Goal: Information Seeking & Learning: Learn about a topic

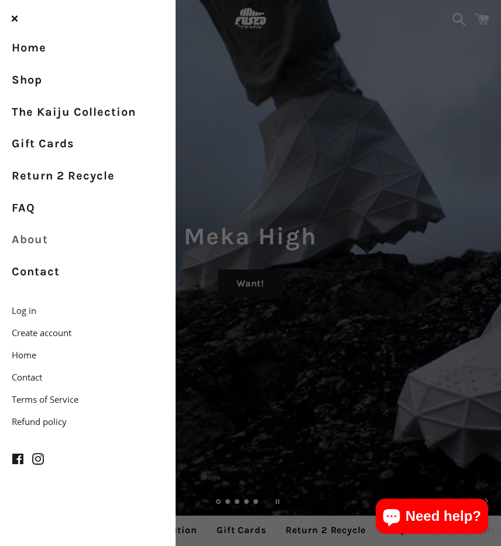
click at [30, 234] on link "About" at bounding box center [87, 240] width 175 height 32
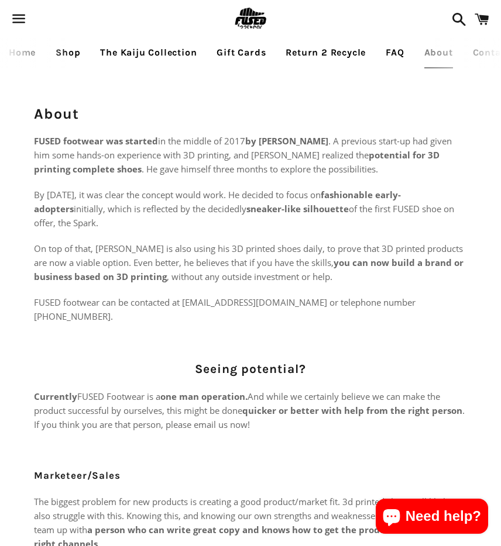
scroll to position [0, 89]
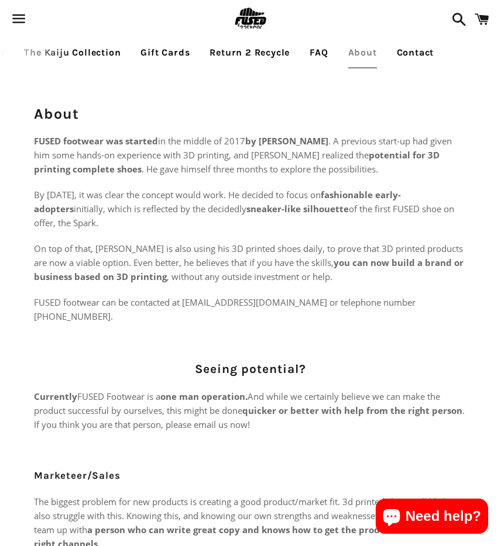
drag, startPoint x: 36, startPoint y: 139, endPoint x: 371, endPoint y: 302, distance: 372.5
click at [370, 302] on div "FUSED footwear was started in the middle of 2017 by [PERSON_NAME] . A previous …" at bounding box center [250, 517] width 433 height 766
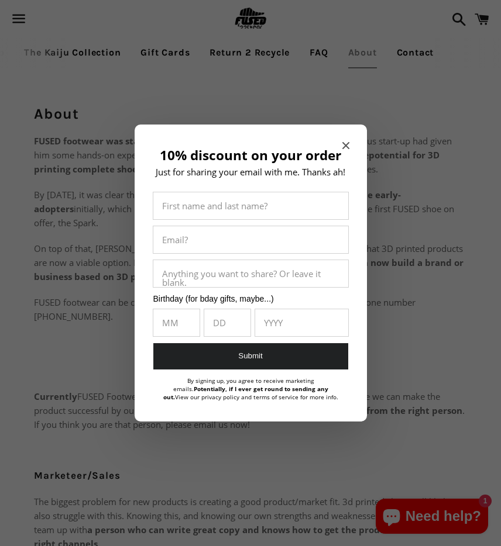
click at [446, 301] on div at bounding box center [250, 273] width 501 height 546
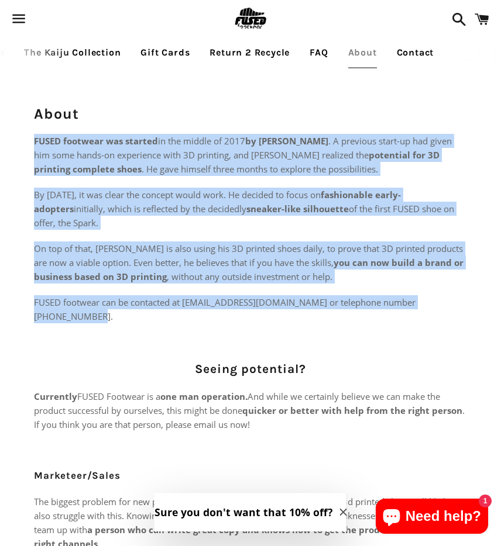
drag, startPoint x: 35, startPoint y: 138, endPoint x: 453, endPoint y: 305, distance: 449.6
click at [453, 305] on div "FUSED footwear was started in the middle of 2017 by Philippe Holthuizen . A pre…" at bounding box center [250, 517] width 433 height 766
copy div "FUSED footwear was started in the middle of 2017 by Philippe Holthuizen . A pre…"
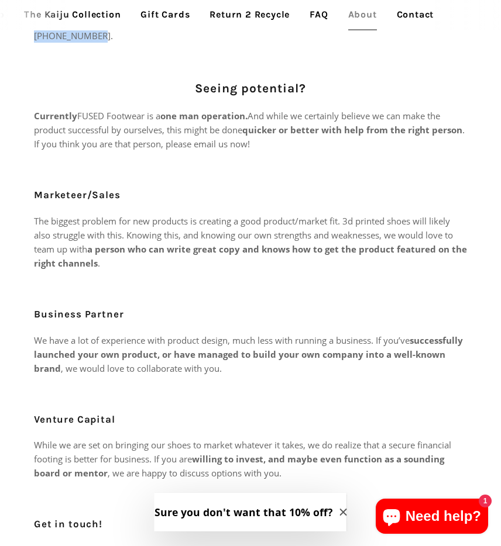
scroll to position [0, 0]
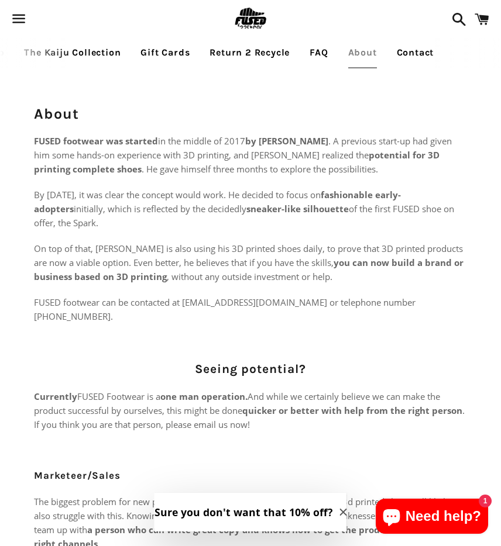
drag, startPoint x: 91, startPoint y: 399, endPoint x: 84, endPoint y: 398, distance: 7.1
click at [90, 399] on p "Currently FUSED Footwear is a one man operation. And while we certainly believe…" at bounding box center [250, 410] width 433 height 42
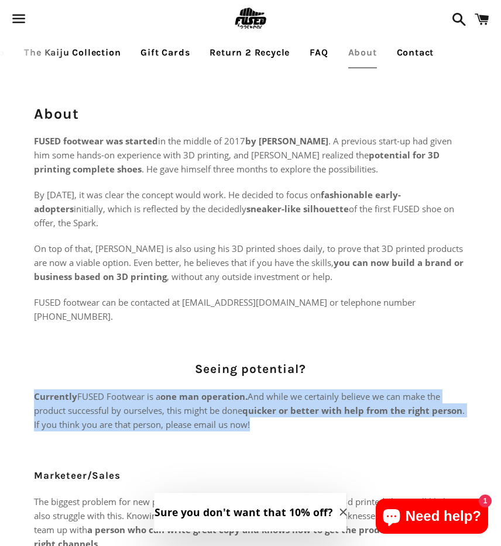
drag, startPoint x: 35, startPoint y: 388, endPoint x: 246, endPoint y: 421, distance: 213.7
click at [246, 421] on p "Currently FUSED Footwear is a one man operation. And while we certainly believe…" at bounding box center [250, 410] width 433 height 42
copy p "Currently FUSED Footwear is a one man operation. And while we certainly believe…"
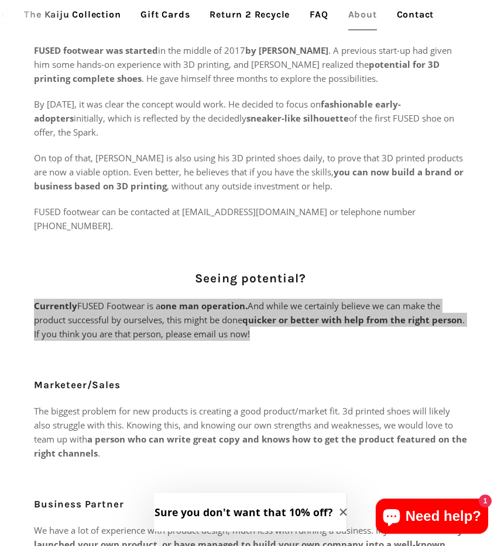
scroll to position [196, 0]
